Goal: Find contact information: Find contact information

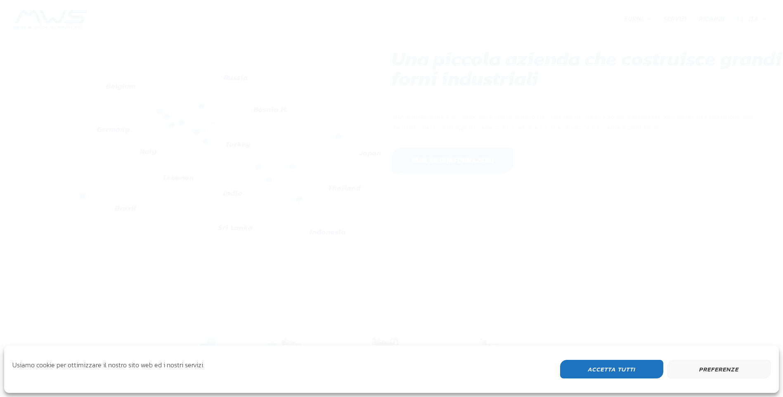
scroll to position [220, 495]
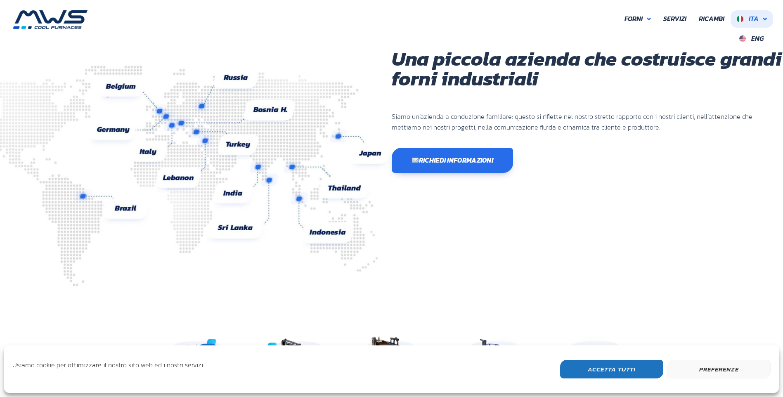
click at [755, 20] on span "Ita" at bounding box center [754, 19] width 10 height 10
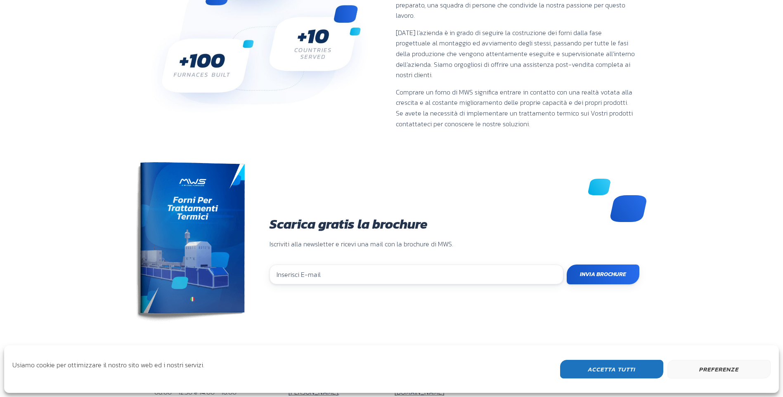
scroll to position [645, 0]
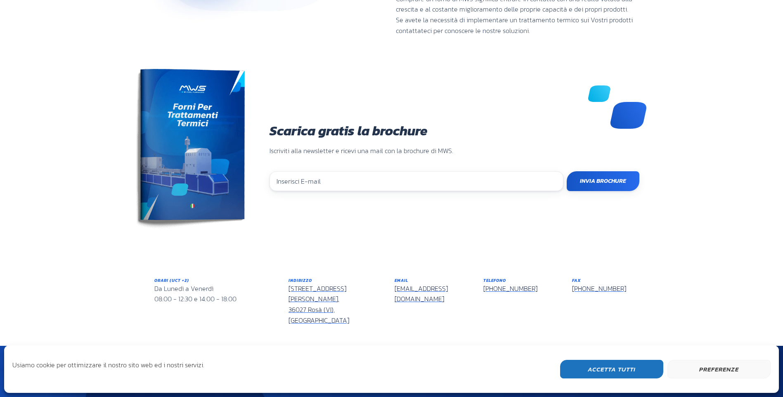
click at [521, 284] on link "[PHONE_NUMBER]" at bounding box center [510, 289] width 54 height 10
drag, startPoint x: 481, startPoint y: 266, endPoint x: 532, endPoint y: 271, distance: 51.4
click at [532, 271] on div "Telefono [PHONE_NUMBER]" at bounding box center [521, 301] width 89 height 61
drag, startPoint x: 532, startPoint y: 271, endPoint x: 497, endPoint y: 215, distance: 66.0
click at [497, 215] on div "Scarica gratis la brochure Iscriviti alla newsletter e ricevi una mail con la b…" at bounding box center [391, 268] width 783 height 341
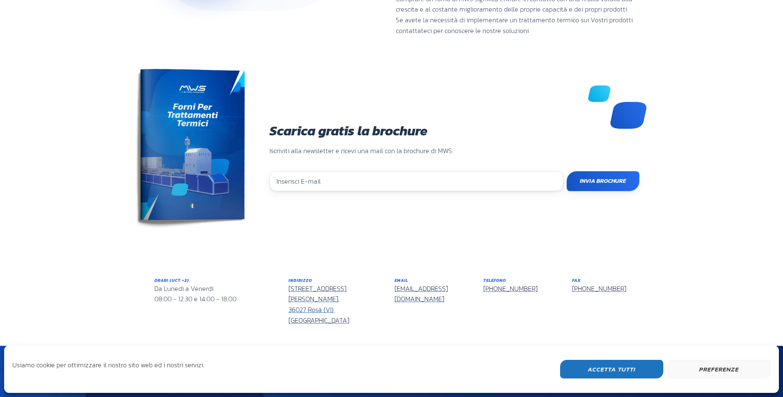
drag, startPoint x: 479, startPoint y: 268, endPoint x: 534, endPoint y: 274, distance: 55.6
click at [534, 274] on div "Telefono [PHONE_NUMBER]" at bounding box center [521, 301] width 89 height 61
copy link "[PHONE_NUMBER]"
